Goal: Communication & Community: Answer question/provide support

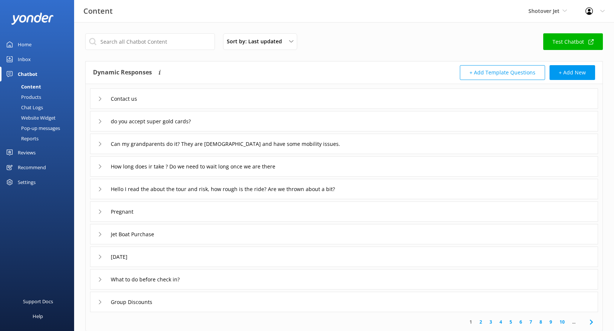
click at [21, 155] on div "Reviews" at bounding box center [27, 152] width 18 height 15
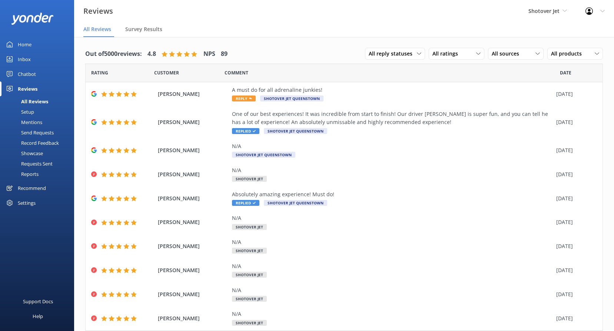
click at [569, 10] on div "Shotover Jet Shotover Jet Dart River Adventures" at bounding box center [547, 11] width 57 height 22
click at [554, 55] on link "Dart River Adventures" at bounding box center [556, 49] width 74 height 18
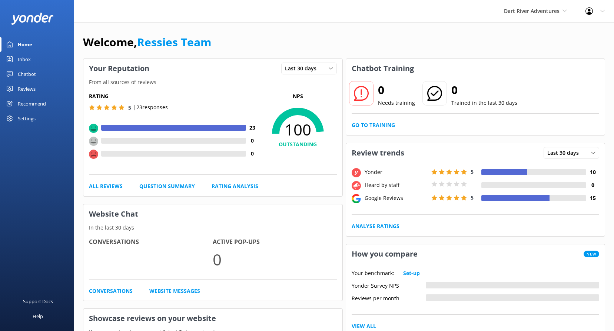
click at [40, 83] on link "Reviews" at bounding box center [37, 89] width 74 height 15
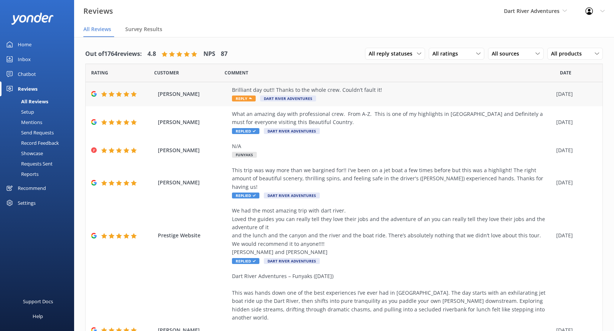
click at [247, 96] on span "Reply" at bounding box center [244, 99] width 24 height 6
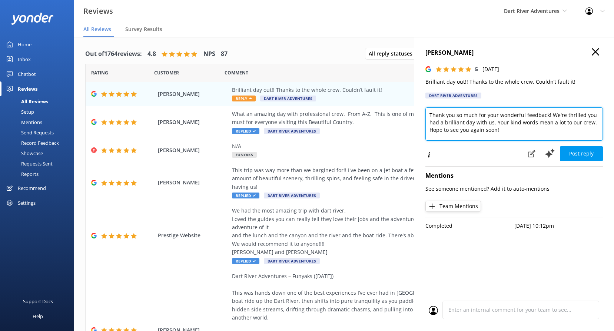
click at [507, 128] on textarea "Thank you so much for your wonderful feedback! We're thrilled you had a brillia…" at bounding box center [514, 123] width 178 height 33
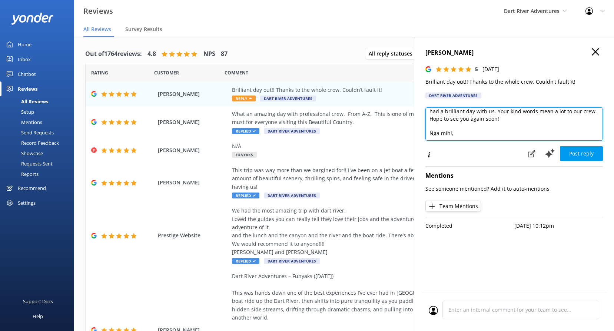
scroll to position [22, 0]
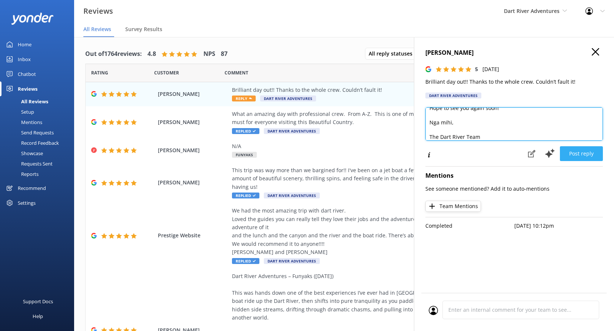
type textarea "Thank you so much for your wonderful feedback! We're thrilled you had a brillia…"
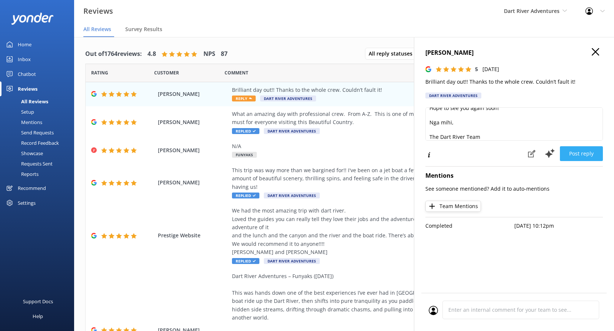
click at [578, 154] on button "Post reply" at bounding box center [581, 153] width 43 height 15
